Goal: Check status: Check status

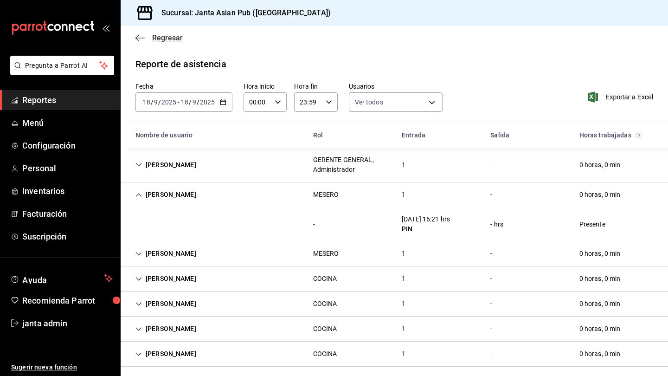
click at [163, 38] on span "Regresar" at bounding box center [167, 37] width 31 height 9
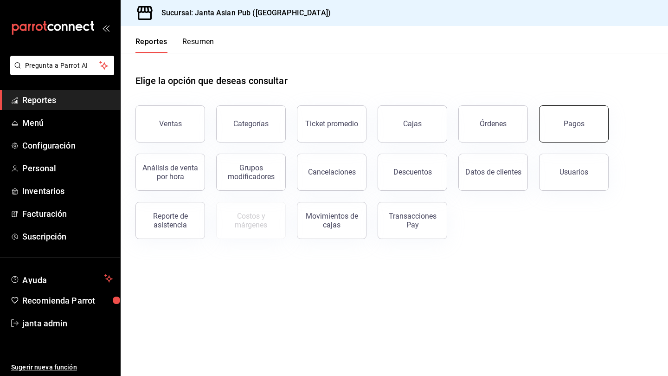
click at [419, 125] on button "Pagos" at bounding box center [574, 123] width 70 height 37
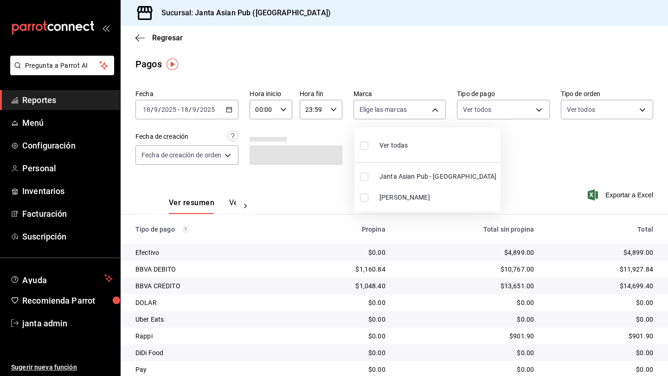
click at [419, 112] on body "Pregunta a Parrot AI Reportes Menú Configuración Personal Inventarios Facturaci…" at bounding box center [334, 188] width 668 height 376
click at [365, 179] on input "checkbox" at bounding box center [364, 177] width 8 height 8
checkbox input "true"
type input "1db30118-5670-46c3-9d09-b77bd7bb8fe6"
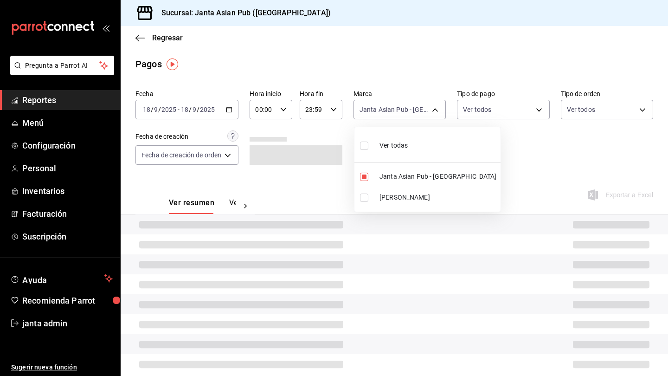
click at [228, 109] on div at bounding box center [334, 188] width 668 height 376
click at [229, 109] on icon "button" at bounding box center [229, 109] width 6 height 6
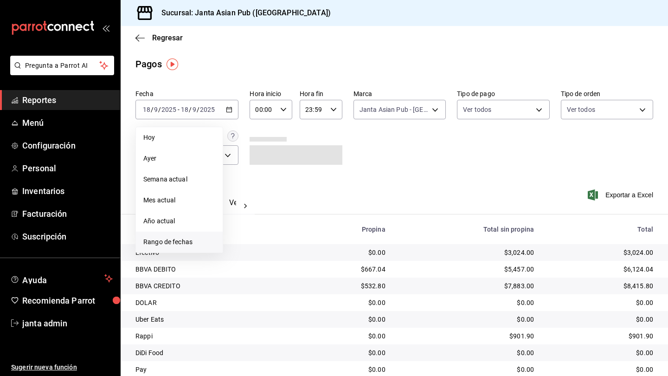
click at [156, 244] on span "Rango de fechas" at bounding box center [179, 242] width 72 height 10
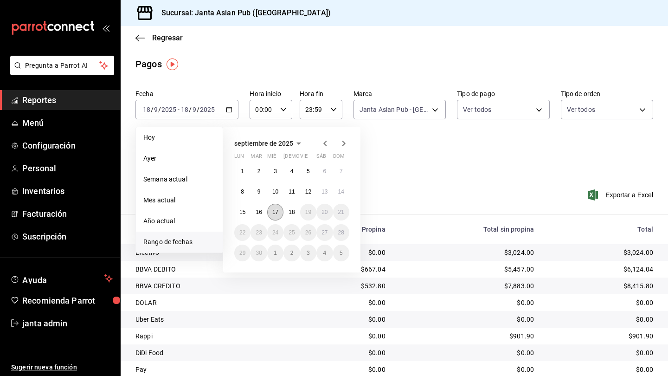
click at [276, 213] on abbr "17" at bounding box center [275, 212] width 6 height 6
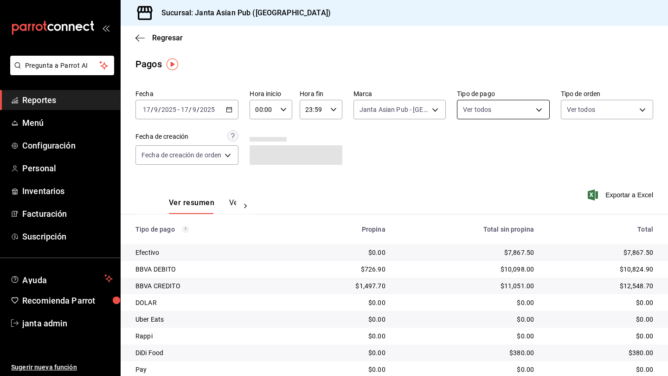
click at [419, 109] on body "Pregunta a Parrot AI Reportes Menú Configuración Personal Inventarios Facturaci…" at bounding box center [334, 188] width 668 height 376
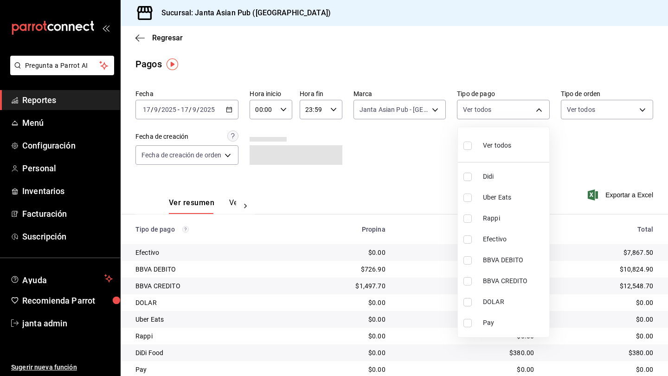
click at [419, 148] on span "Ver todos" at bounding box center [497, 146] width 28 height 10
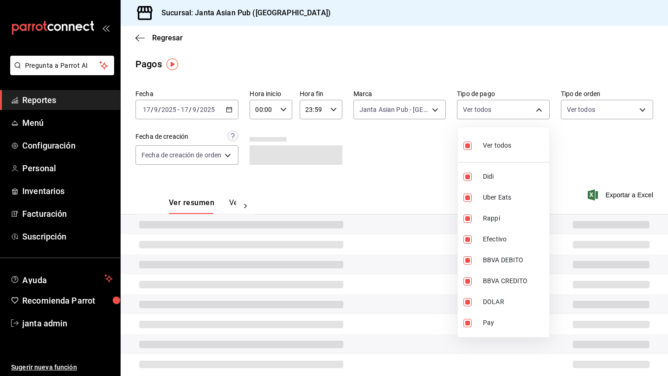
type input "b0e7d0ea-07a7-42e7-ac8d-3a75448cedc8,2585e2d5-3b1c-41dc-91be-ace4fd3f126e,8b514…"
checkbox input "true"
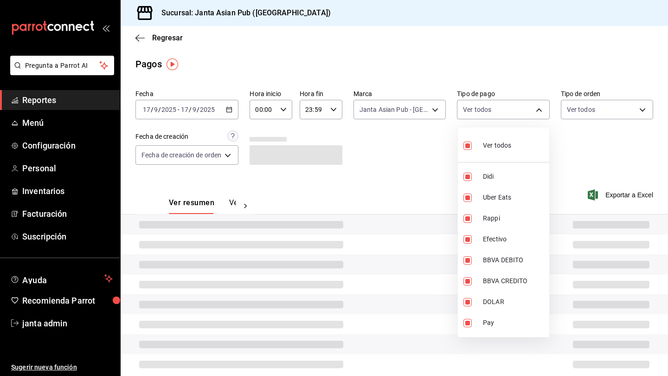
checkbox input "true"
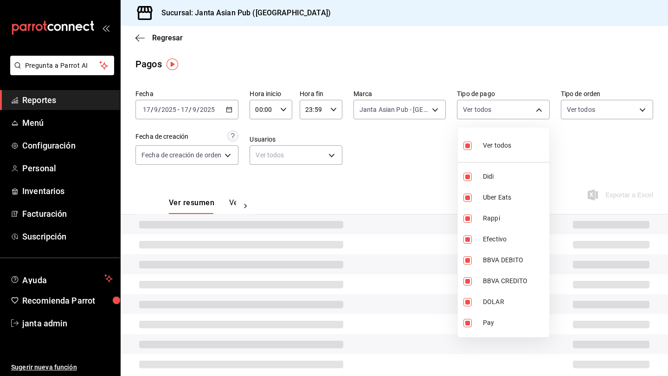
click at [419, 112] on div at bounding box center [334, 188] width 668 height 376
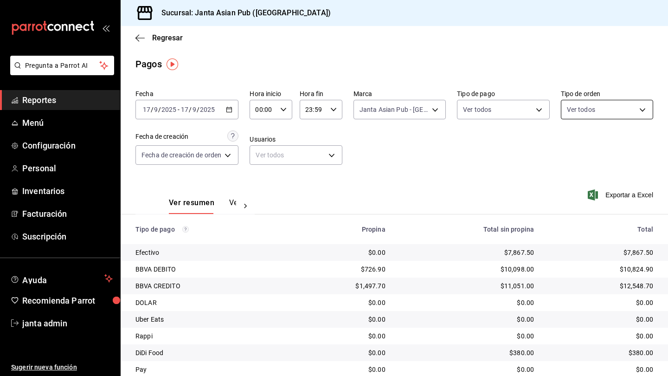
click at [419, 110] on body "Pregunta a Parrot AI Reportes Menú Configuración Personal Inventarios Facturaci…" at bounding box center [334, 188] width 668 height 376
click at [419, 144] on div "Ver todos" at bounding box center [591, 145] width 48 height 20
type input "cecbe1d2-0685-4b91-9b18-30ed67a7ce8a,c7915639-2b54-4f57-83bf-29acfaaa6073,EXTER…"
checkbox input "true"
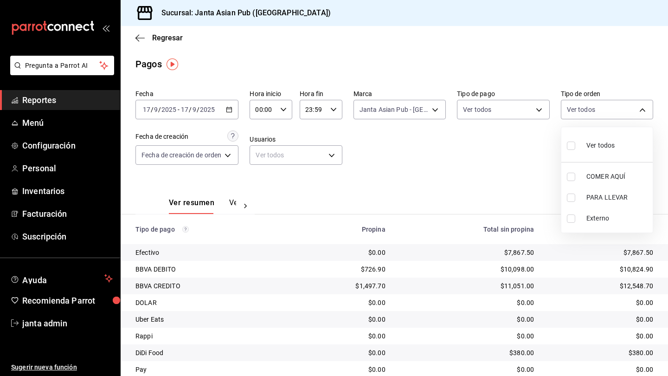
checkbox input "true"
click at [419, 154] on div at bounding box center [334, 188] width 668 height 376
